Goal: Transaction & Acquisition: Purchase product/service

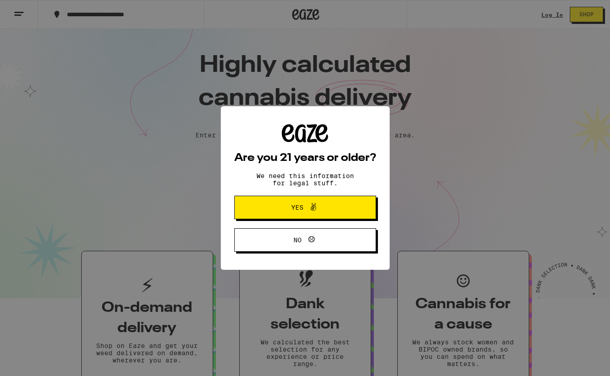
click at [342, 208] on button "Yes" at bounding box center [305, 207] width 142 height 23
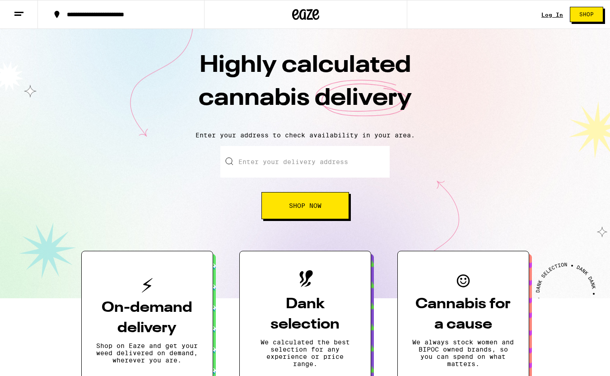
click at [312, 167] on input "Enter your delivery address" at bounding box center [304, 162] width 169 height 32
type input "[STREET_ADDRESS][PERSON_NAME]"
type input "APT 441"
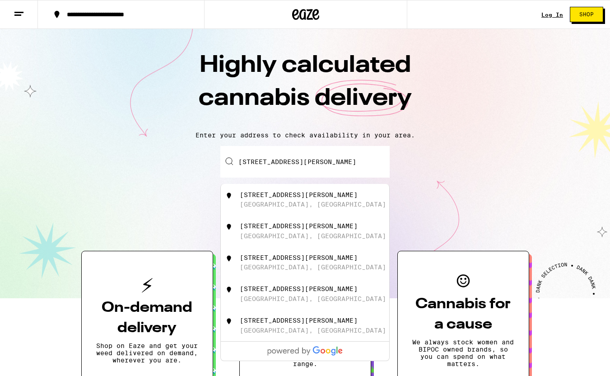
click at [287, 202] on div "[STREET_ADDRESS][PERSON_NAME]" at bounding box center [320, 199] width 161 height 17
type input "[STREET_ADDRESS][PERSON_NAME]"
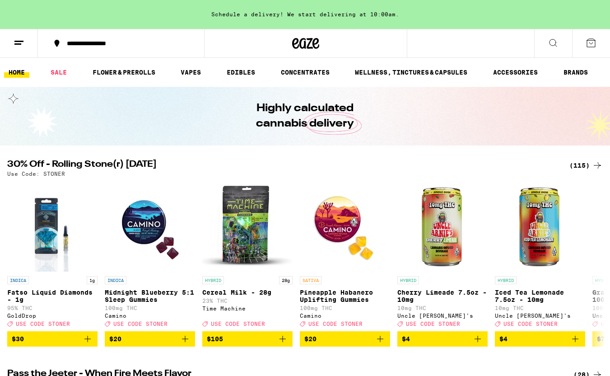
click at [141, 231] on img "Open page for Midnight Blueberry 5:1 Sleep Gummies from Camino" at bounding box center [150, 226] width 90 height 90
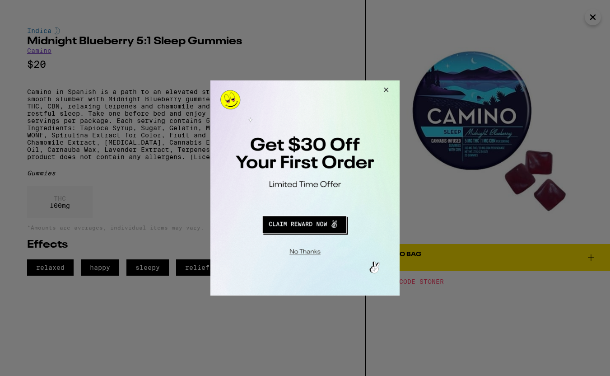
click at [295, 225] on button "Redirect to URL" at bounding box center [304, 223] width 157 height 22
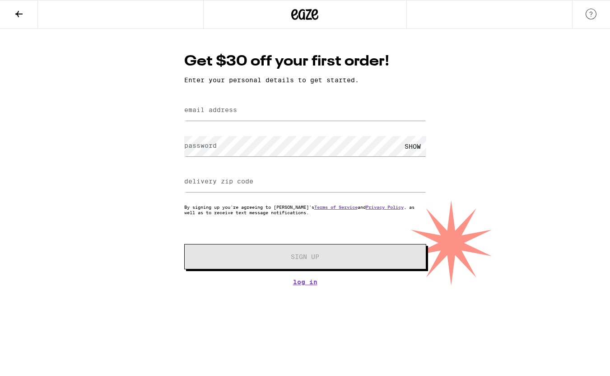
click at [229, 111] on label "email address" at bounding box center [210, 109] width 53 height 7
type input "machacek92@hotmail.com"
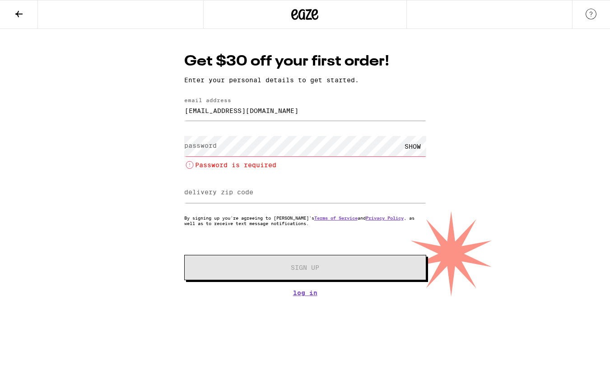
click at [140, 151] on div "Get $30 off your first order! Enter your personal details to get started. email…" at bounding box center [305, 162] width 610 height 267
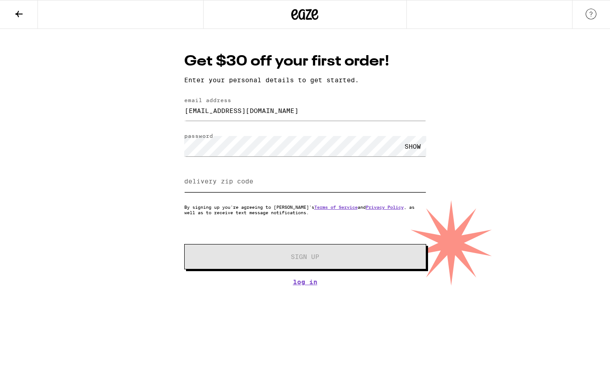
type input "92612"
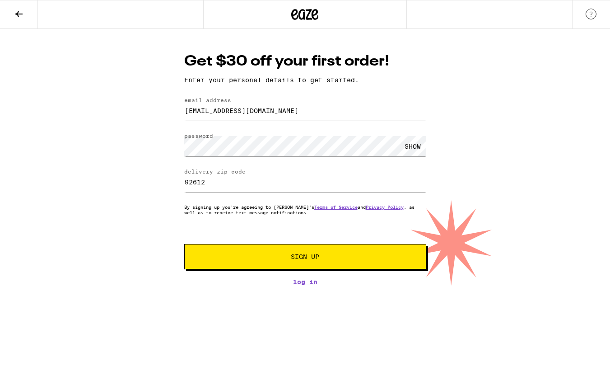
click at [262, 262] on button "Sign Up" at bounding box center [305, 256] width 242 height 25
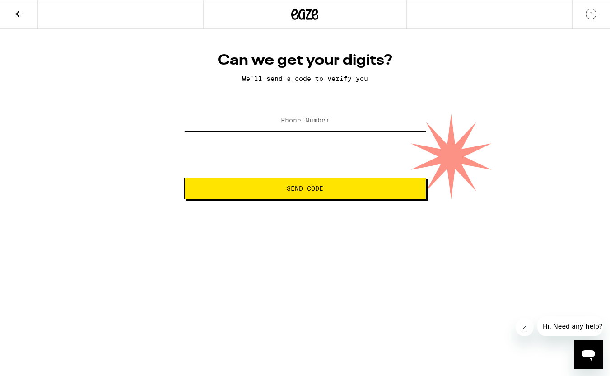
click at [340, 113] on input "Phone Number" at bounding box center [305, 121] width 242 height 20
type input "(503) 913-5925"
click at [323, 185] on button "Send Code" at bounding box center [305, 188] width 242 height 22
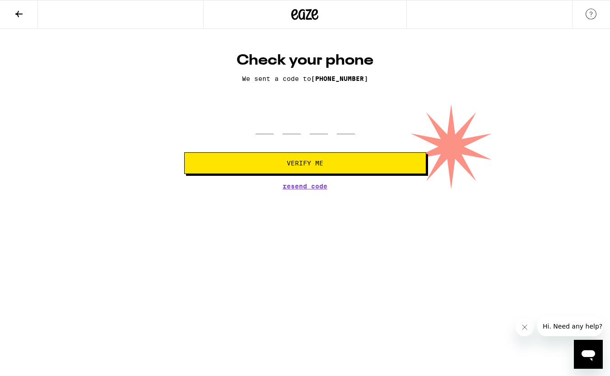
click at [271, 137] on form "Verify Me" at bounding box center [305, 140] width 242 height 66
click at [269, 134] on input "tel" at bounding box center [265, 120] width 18 height 27
type input "6"
type input "5"
type input "4"
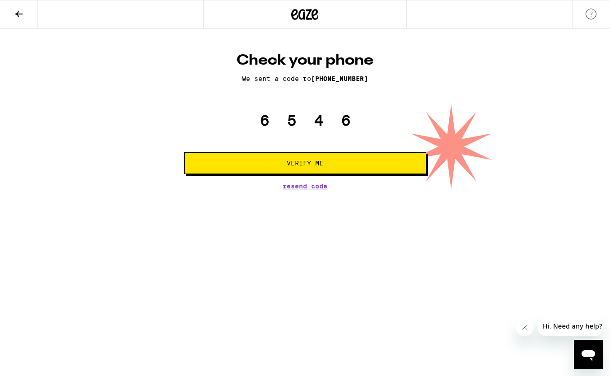
type input "6"
click at [269, 174] on button "Verify Me" at bounding box center [305, 163] width 242 height 22
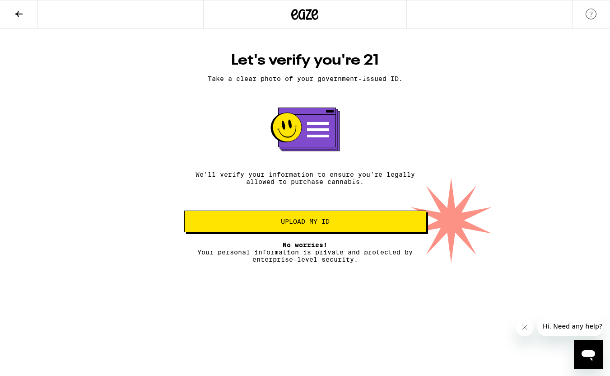
click at [282, 224] on span "Upload my ID" at bounding box center [305, 221] width 49 height 6
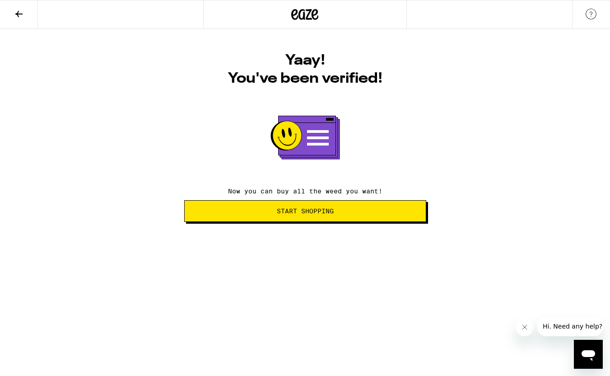
click at [298, 214] on span "Start Shopping" at bounding box center [305, 211] width 57 height 6
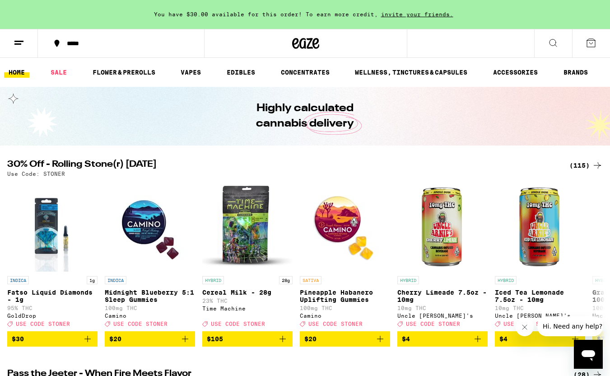
click at [144, 242] on img "Open page for Midnight Blueberry 5:1 Sleep Gummies from Camino" at bounding box center [150, 226] width 90 height 90
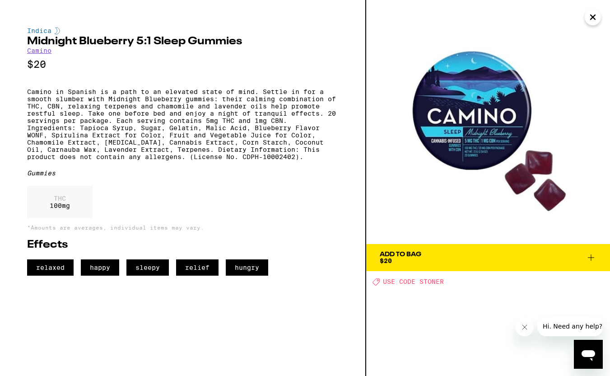
click at [410, 209] on img at bounding box center [488, 122] width 244 height 244
click at [593, 258] on icon at bounding box center [591, 257] width 11 height 11
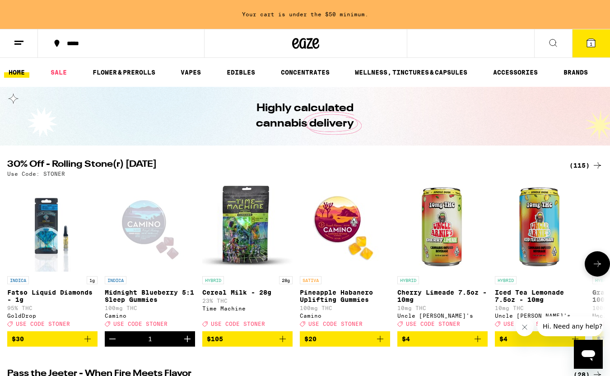
click at [192, 341] on icon "Increment" at bounding box center [187, 338] width 11 height 11
click at [184, 344] on icon "Increment" at bounding box center [187, 338] width 11 height 11
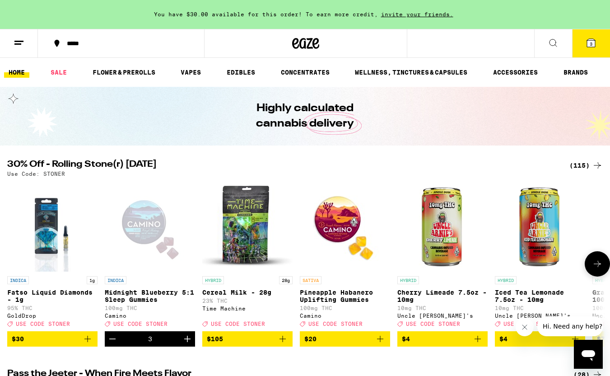
click at [128, 293] on p "Midnight Blueberry 5:1 Sleep Gummies" at bounding box center [150, 296] width 90 height 14
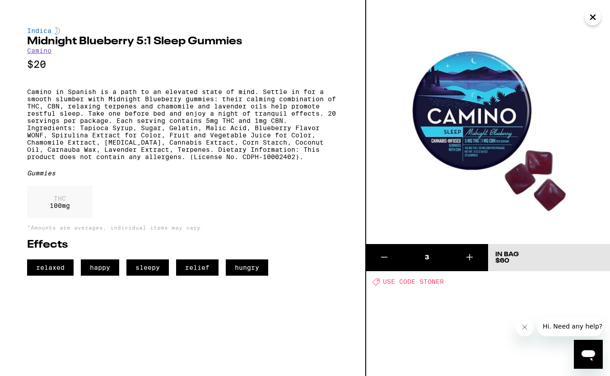
click at [36, 53] on link "Camino" at bounding box center [39, 50] width 24 height 7
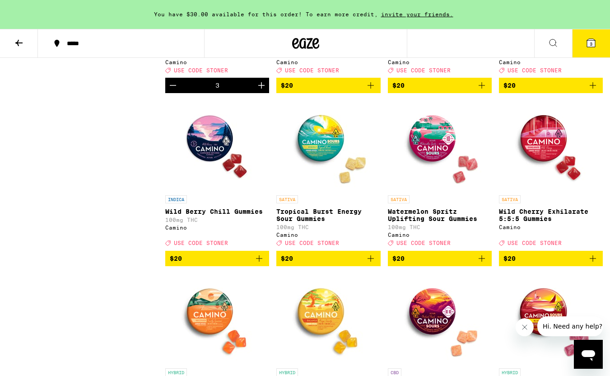
scroll to position [380, 0]
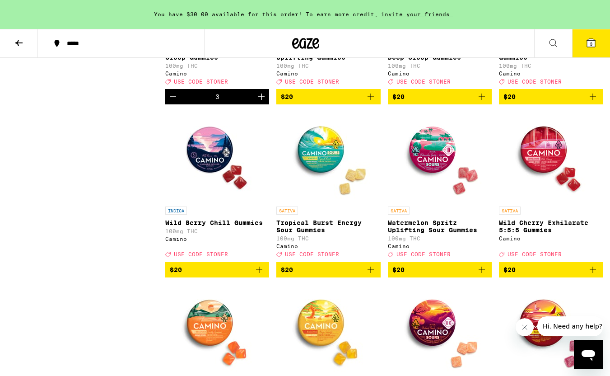
click at [223, 162] on img "Open page for Wild Berry Chill Gummies from Camino" at bounding box center [217, 157] width 90 height 90
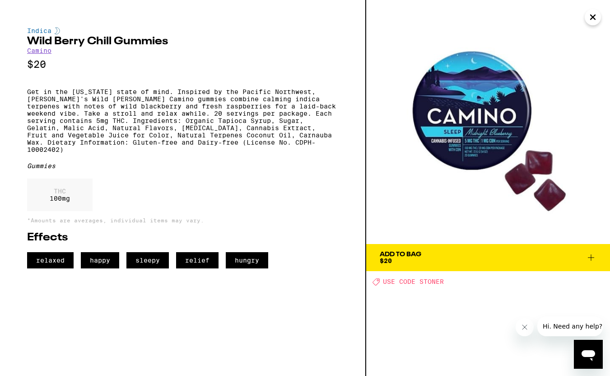
click at [587, 19] on icon "Close" at bounding box center [592, 17] width 11 height 14
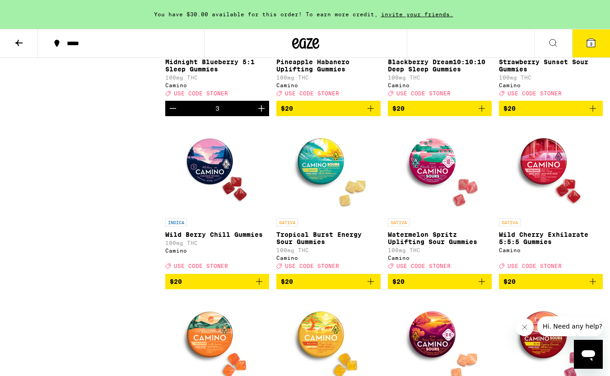
scroll to position [368, 0]
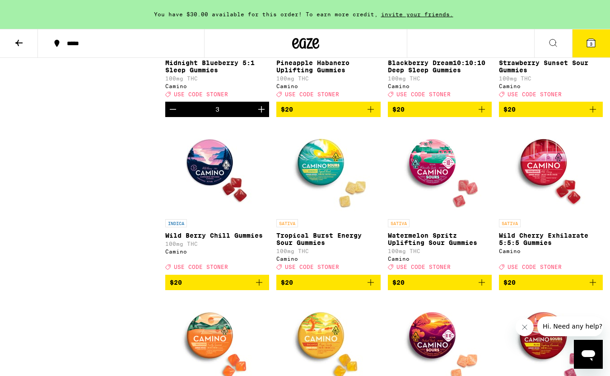
click at [213, 177] on img "Open page for Wild Berry Chill Gummies from Camino" at bounding box center [217, 169] width 90 height 90
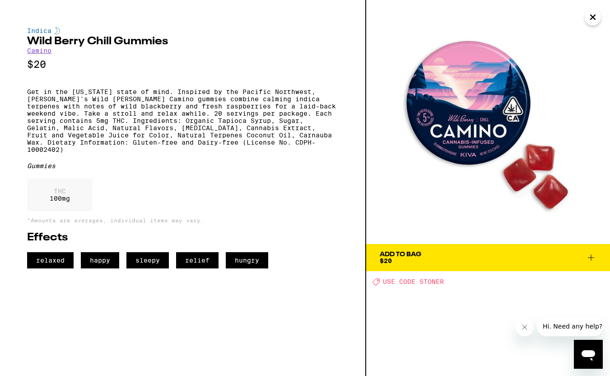
click at [591, 256] on icon at bounding box center [591, 257] width 6 height 6
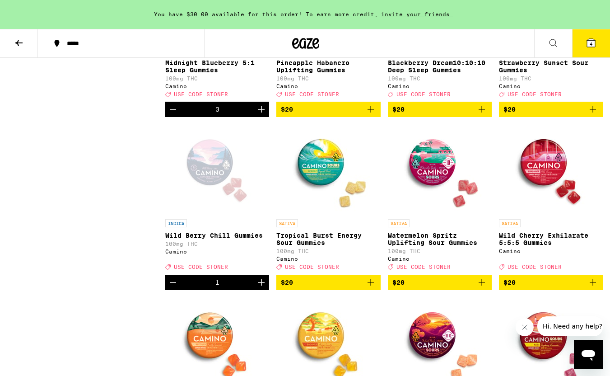
click at [591, 254] on div "Camino" at bounding box center [551, 251] width 104 height 6
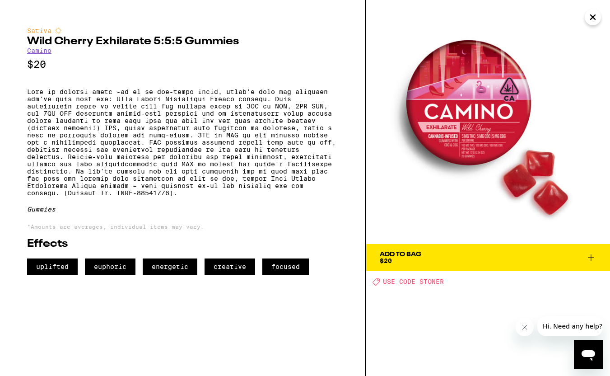
click at [591, 259] on icon at bounding box center [591, 257] width 6 height 6
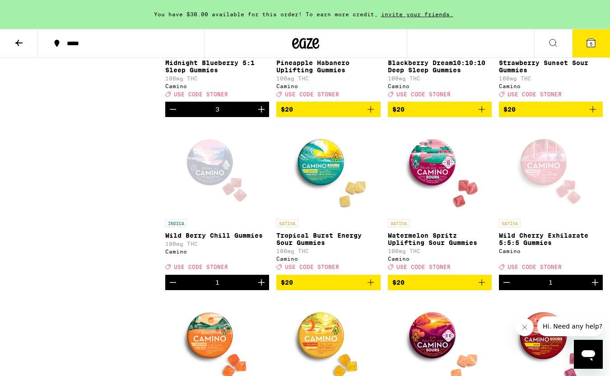
click at [263, 288] on icon "Increment" at bounding box center [261, 282] width 11 height 11
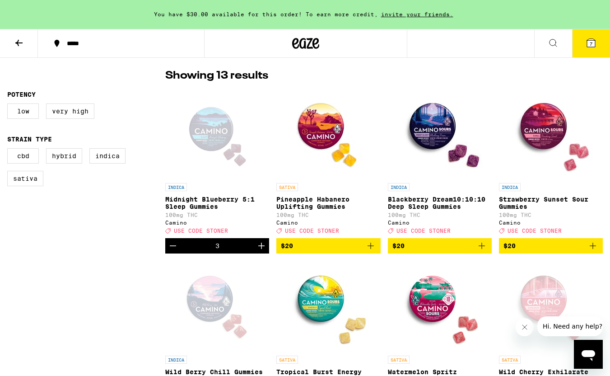
scroll to position [232, 0]
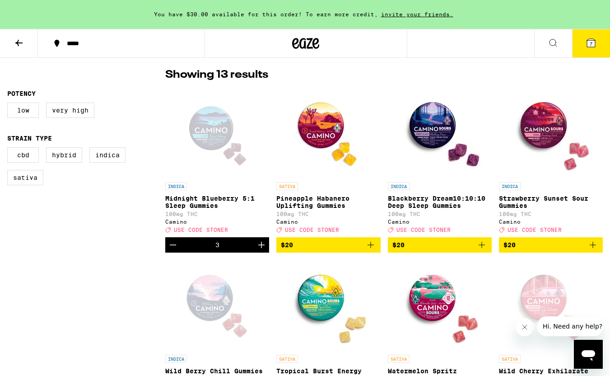
click at [484, 250] on icon "Add to bag" at bounding box center [481, 244] width 11 height 11
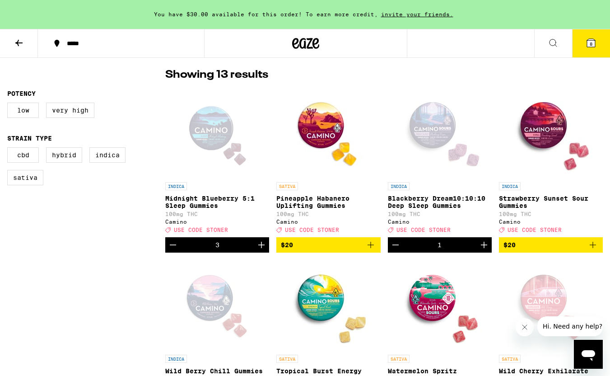
click at [484, 248] on icon "Increment" at bounding box center [484, 245] width 6 height 6
click at [586, 46] on icon at bounding box center [591, 42] width 11 height 11
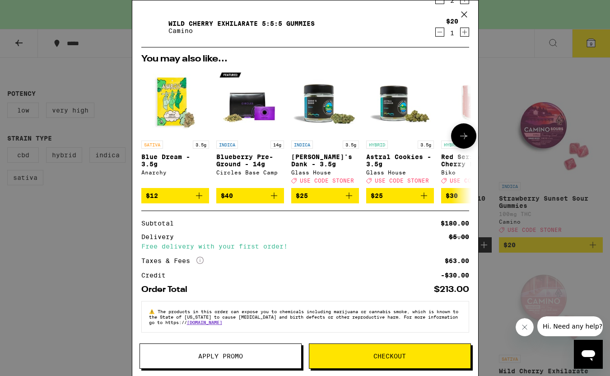
scroll to position [150, 0]
click at [235, 355] on span "Apply Promo" at bounding box center [220, 356] width 45 height 6
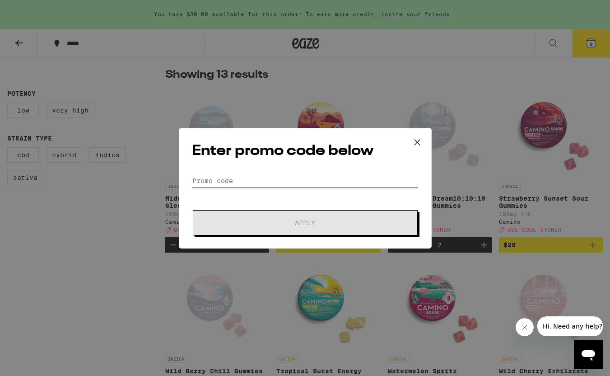
click at [268, 180] on input "Promo Code" at bounding box center [305, 181] width 227 height 14
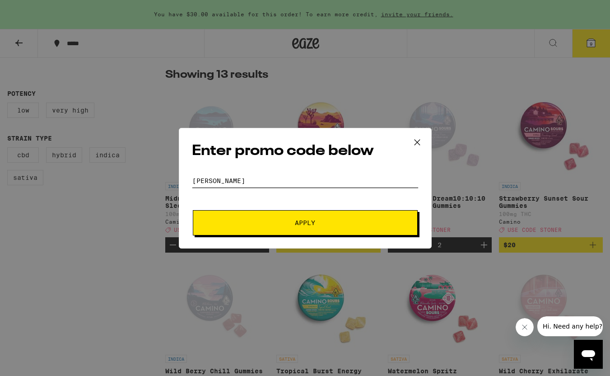
type input "STONER"
click at [331, 230] on button "Apply" at bounding box center [305, 222] width 225 height 25
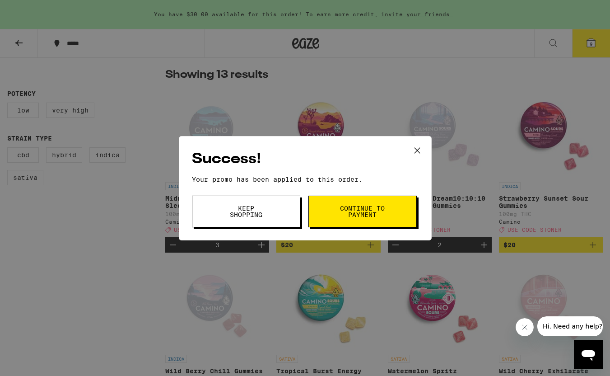
click at [270, 214] on button "Keep Shopping" at bounding box center [246, 212] width 108 height 32
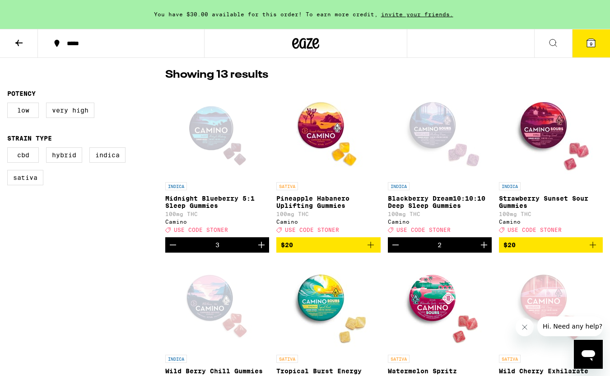
click at [595, 40] on icon at bounding box center [591, 42] width 11 height 11
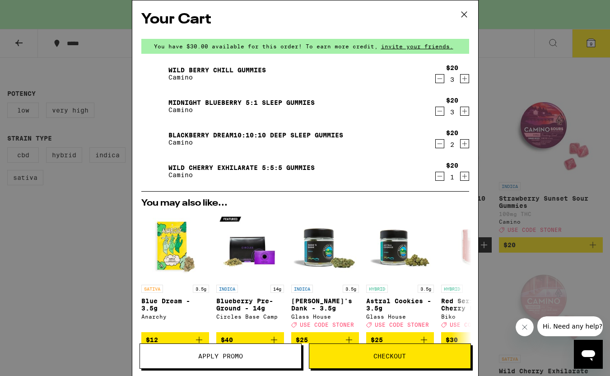
click at [150, 70] on img at bounding box center [153, 73] width 25 height 25
click at [461, 13] on icon at bounding box center [464, 15] width 14 height 14
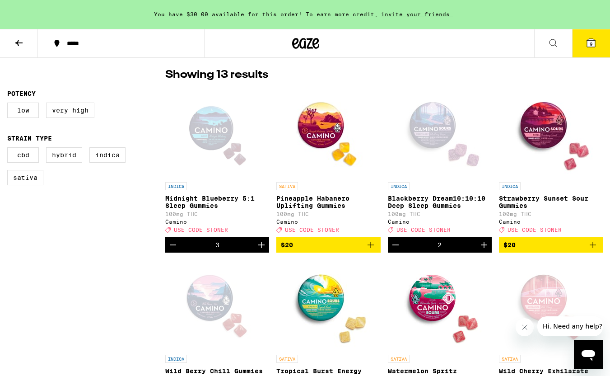
click at [208, 142] on div "Open page for Midnight Blueberry 5:1 Sleep Gummies from Camino" at bounding box center [217, 132] width 90 height 90
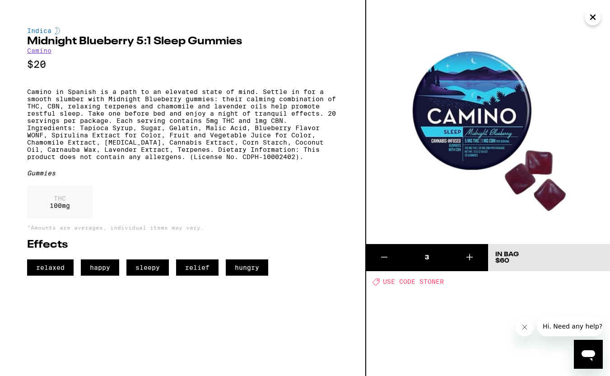
click at [590, 17] on icon "Close" at bounding box center [592, 17] width 11 height 14
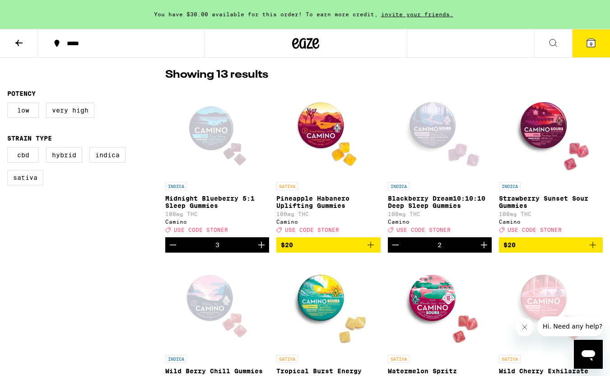
click at [182, 333] on div "Open page for Wild Berry Chill Gummies from Camino" at bounding box center [217, 305] width 90 height 90
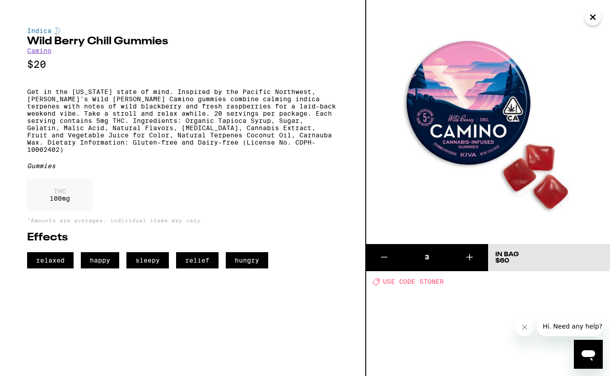
click at [595, 16] on icon "Close" at bounding box center [592, 17] width 11 height 14
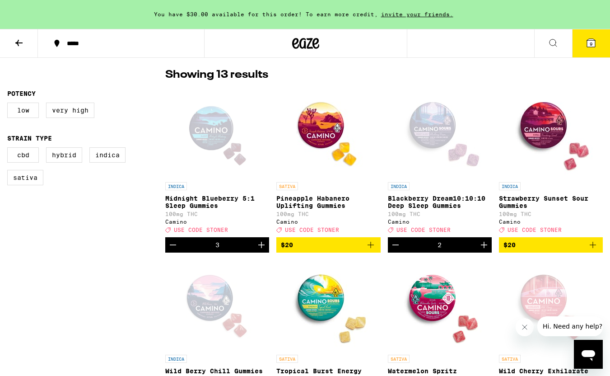
scroll to position [277, 0]
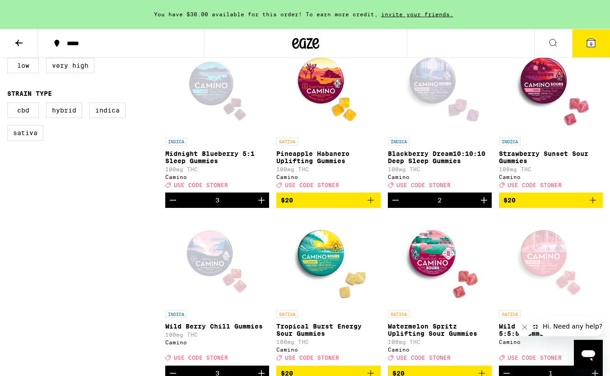
click at [593, 44] on icon at bounding box center [591, 43] width 8 height 8
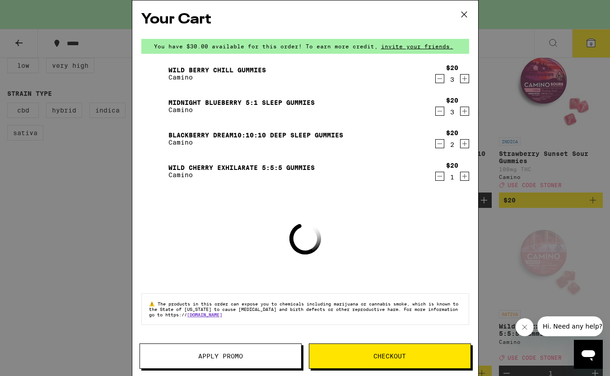
click at [380, 353] on span "Checkout" at bounding box center [389, 356] width 33 height 6
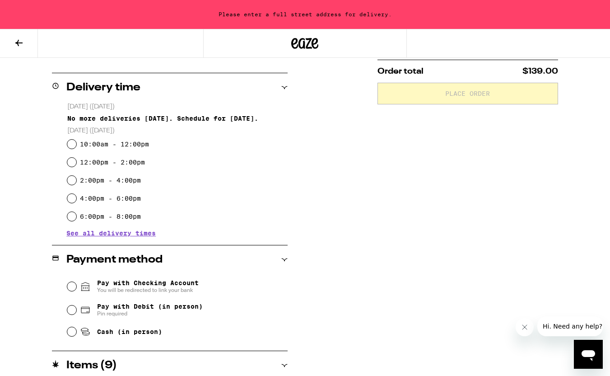
scroll to position [343, 0]
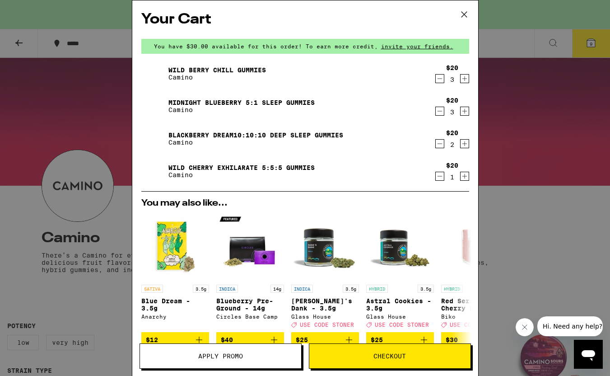
click at [153, 106] on img at bounding box center [153, 105] width 25 height 25
click at [462, 13] on icon at bounding box center [464, 15] width 14 height 14
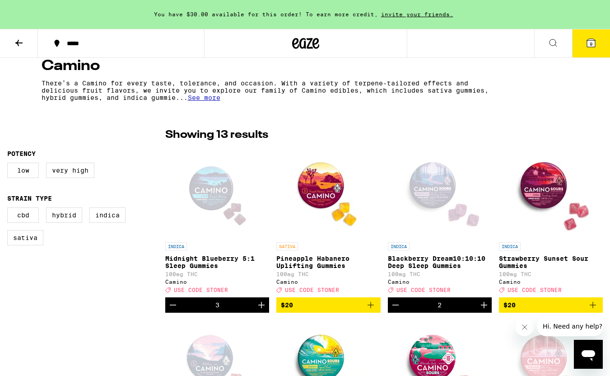
scroll to position [234, 0]
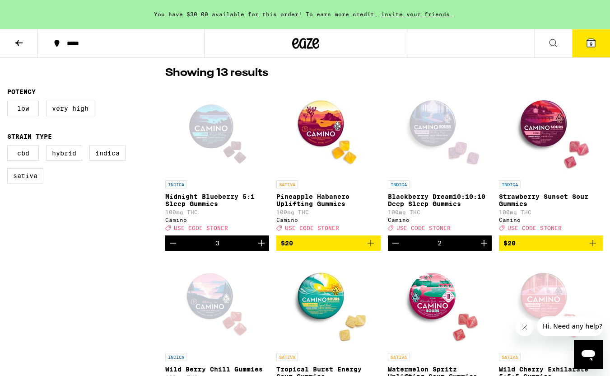
click at [211, 133] on div "Open page for Midnight Blueberry 5:1 Sleep Gummies from Camino" at bounding box center [217, 130] width 90 height 90
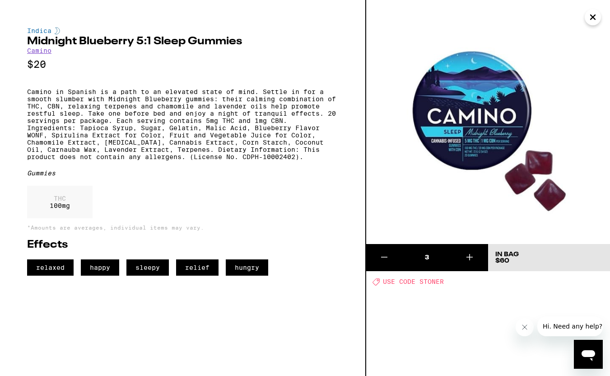
click at [594, 14] on icon "Close" at bounding box center [592, 17] width 11 height 14
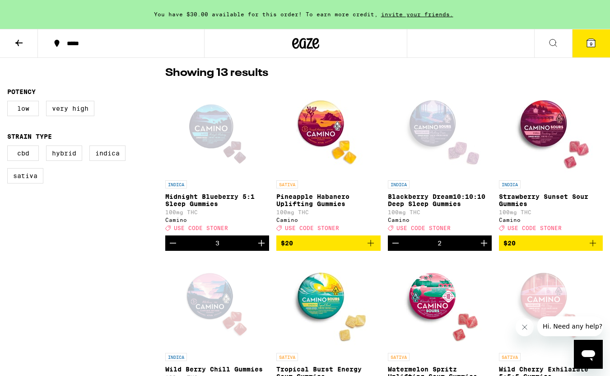
click at [207, 305] on div "Open page for Wild Berry Chill Gummies from Camino" at bounding box center [217, 303] width 90 height 90
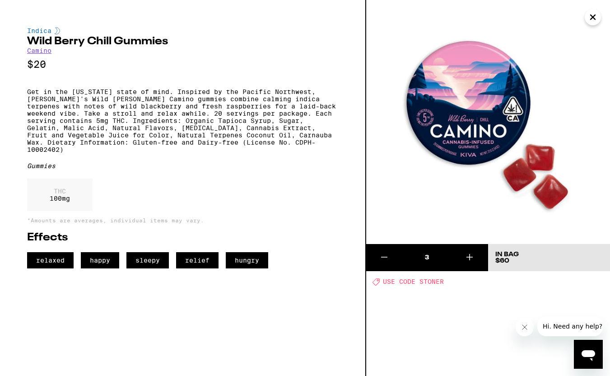
click at [591, 19] on icon "Close" at bounding box center [593, 17] width 5 height 5
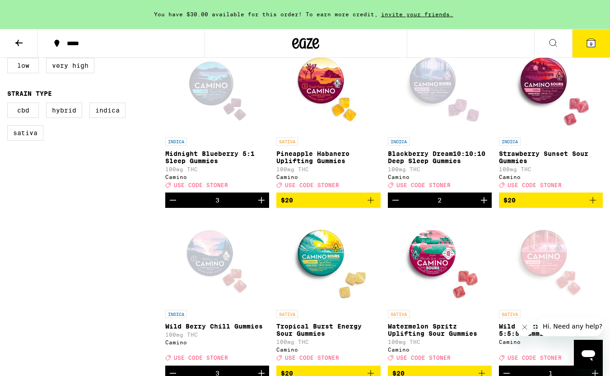
click at [261, 205] on icon "Increment" at bounding box center [261, 200] width 11 height 11
click at [599, 42] on button "10" at bounding box center [591, 43] width 38 height 28
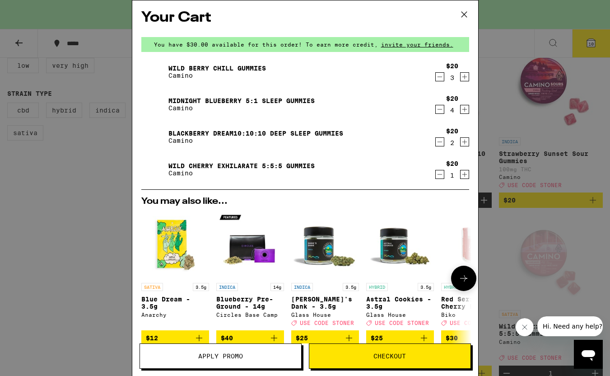
scroll to position [3, 0]
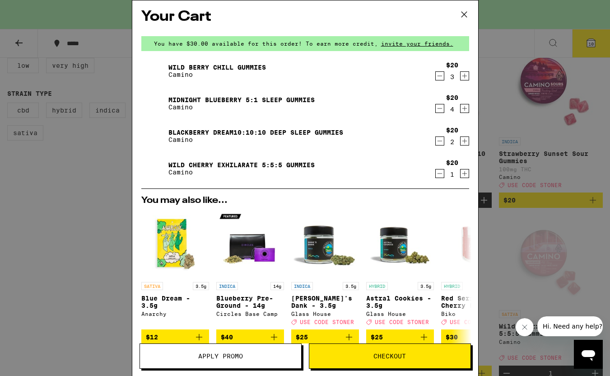
click at [381, 361] on button "Checkout" at bounding box center [390, 355] width 162 height 25
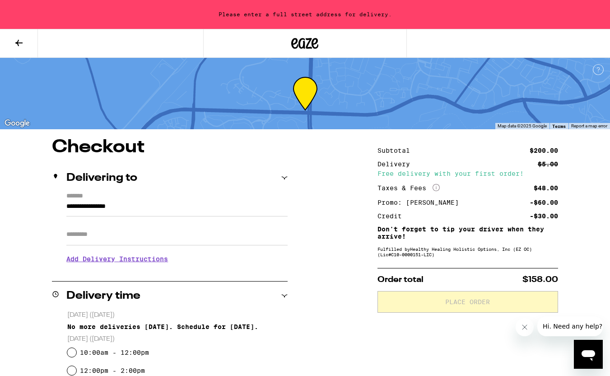
click at [103, 208] on input "**********" at bounding box center [176, 208] width 221 height 15
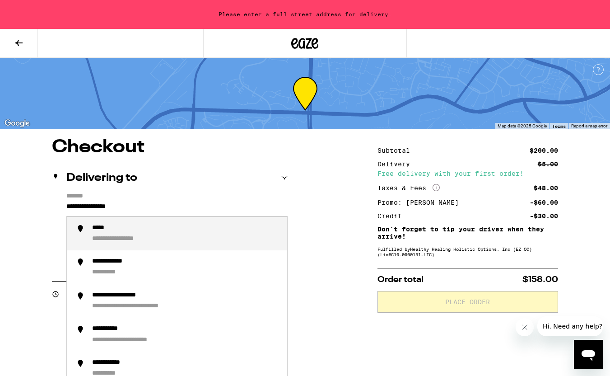
drag, startPoint x: 159, startPoint y: 204, endPoint x: 59, endPoint y: 203, distance: 100.2
click at [59, 204] on div "**********" at bounding box center [170, 231] width 236 height 78
click at [115, 233] on div "**********" at bounding box center [133, 228] width 82 height 9
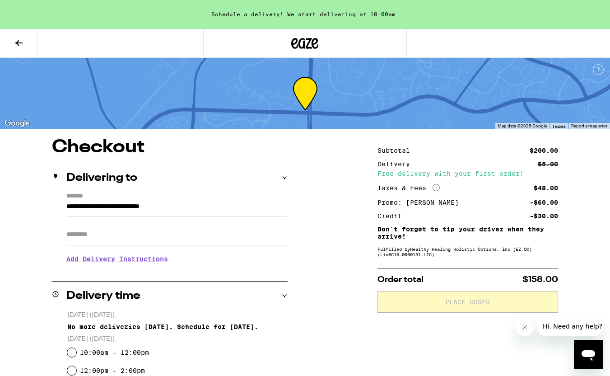
type input "**********"
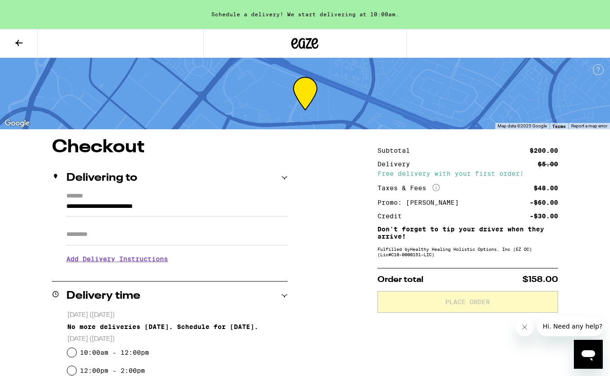
click at [118, 261] on h3 "Add Delivery Instructions" at bounding box center [176, 258] width 221 height 21
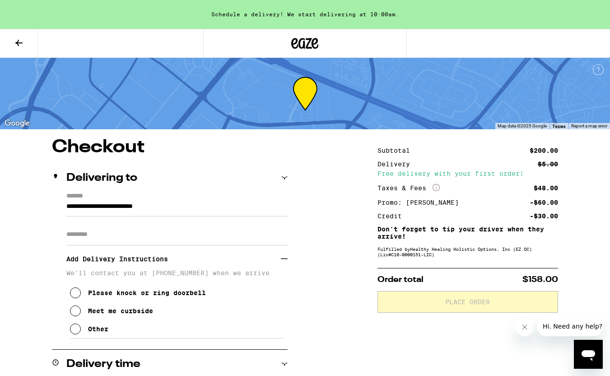
click at [75, 316] on icon at bounding box center [75, 310] width 11 height 11
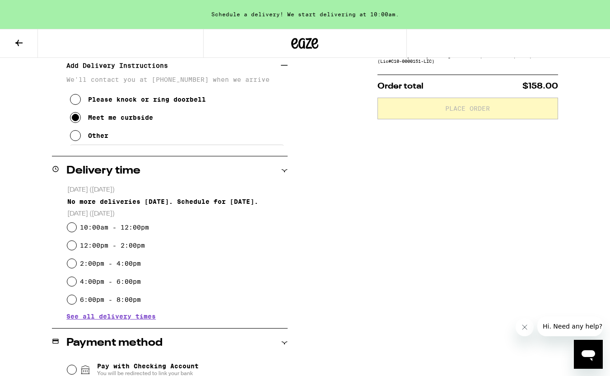
scroll to position [194, 0]
click at [74, 300] on input "6:00pm - 8:00pm" at bounding box center [71, 298] width 9 height 9
radio input "true"
click at [70, 279] on input "4:00pm - 6:00pm" at bounding box center [71, 280] width 9 height 9
radio input "true"
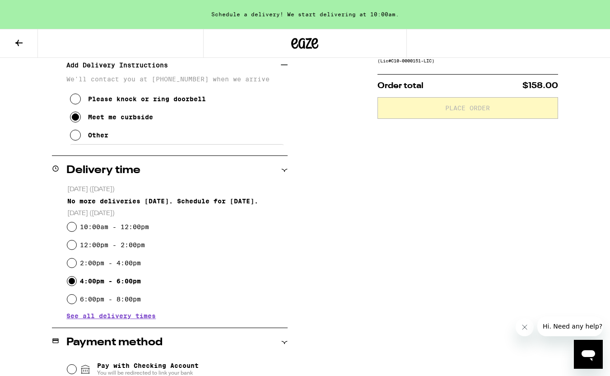
click at [133, 314] on span "See all delivery times" at bounding box center [110, 315] width 89 height 6
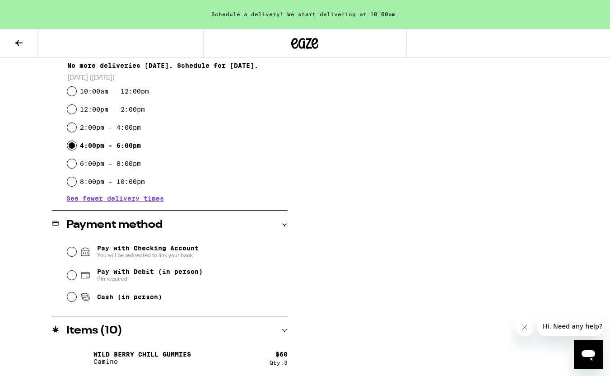
scroll to position [328, 0]
click at [74, 299] on input "Cash (in person)" at bounding box center [71, 297] width 9 height 9
radio input "true"
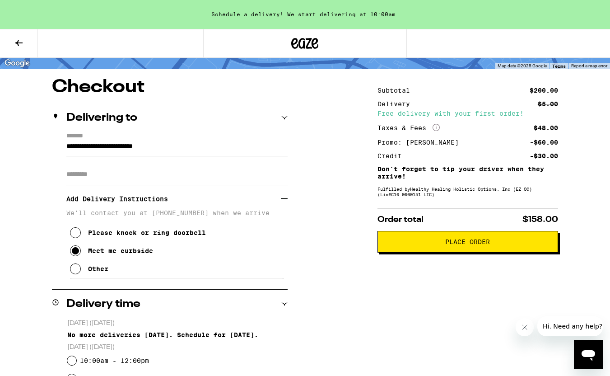
scroll to position [61, 0]
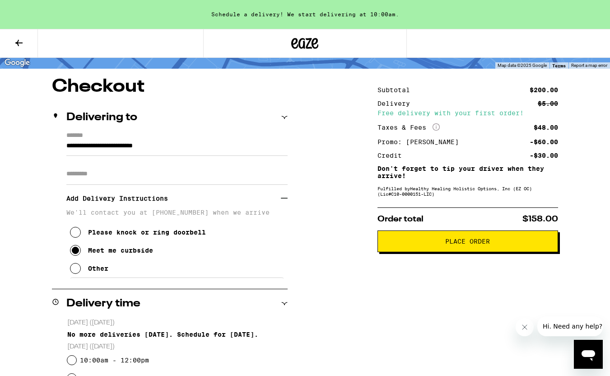
click at [78, 237] on icon at bounding box center [75, 232] width 11 height 11
click at [76, 256] on icon at bounding box center [75, 250] width 11 height 11
click at [195, 178] on input "Apt/Suite" at bounding box center [176, 174] width 221 height 22
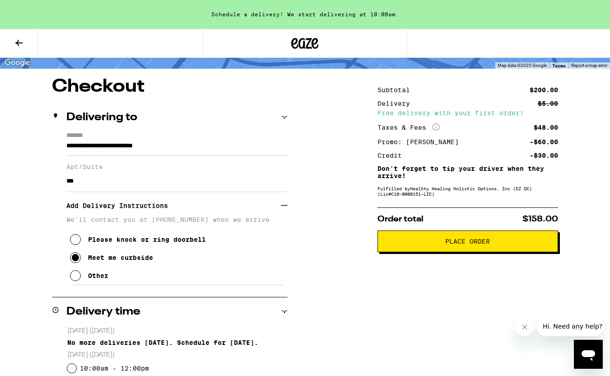
type input "***"
click at [81, 282] on button "Other" at bounding box center [89, 275] width 38 height 18
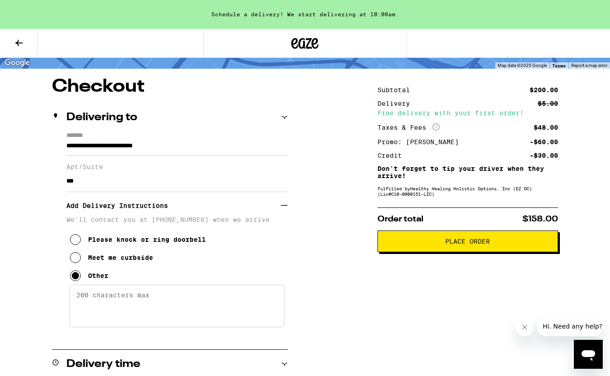
click at [109, 297] on textarea "Enter any other delivery instructions you want driver to know" at bounding box center [177, 305] width 215 height 42
click at [79, 263] on icon at bounding box center [75, 257] width 11 height 11
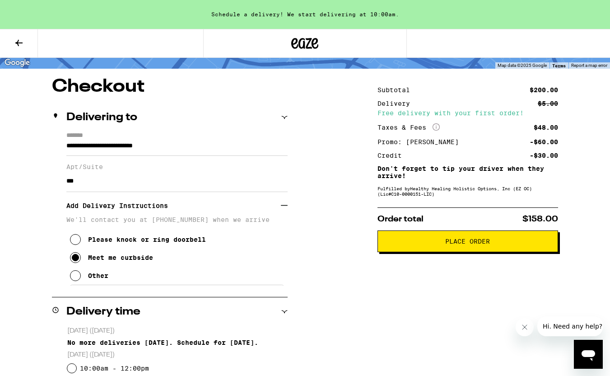
click at [410, 244] on span "Place Order" at bounding box center [467, 241] width 165 height 6
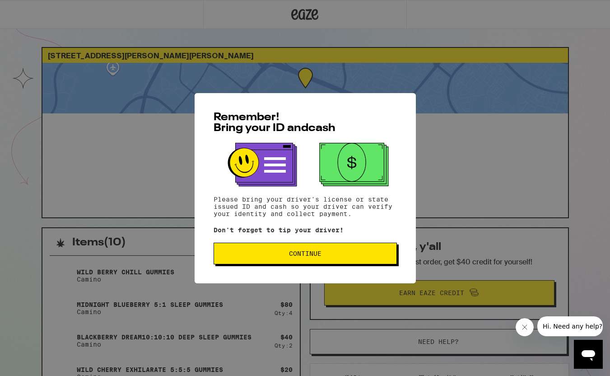
click at [286, 256] on span "Continue" at bounding box center [305, 253] width 168 height 6
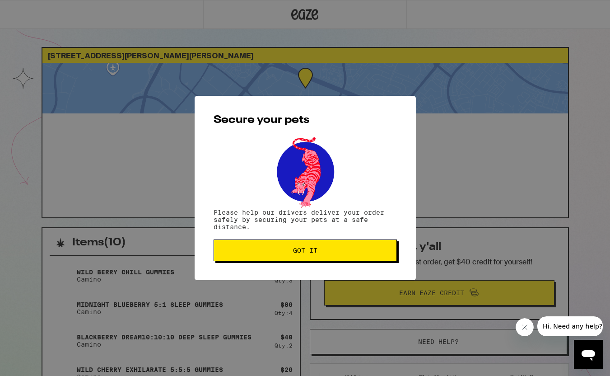
click at [286, 257] on button "Got it" at bounding box center [305, 250] width 183 height 22
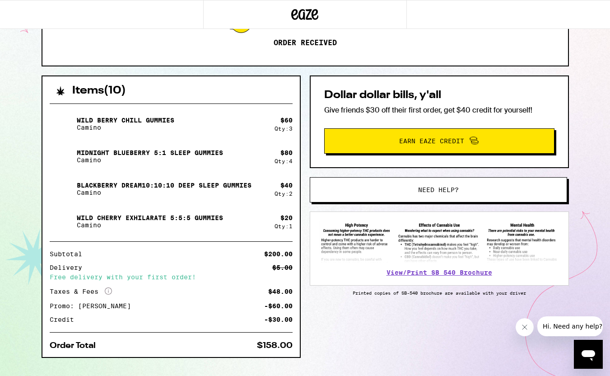
scroll to position [25, 0]
